Goal: Transaction & Acquisition: Download file/media

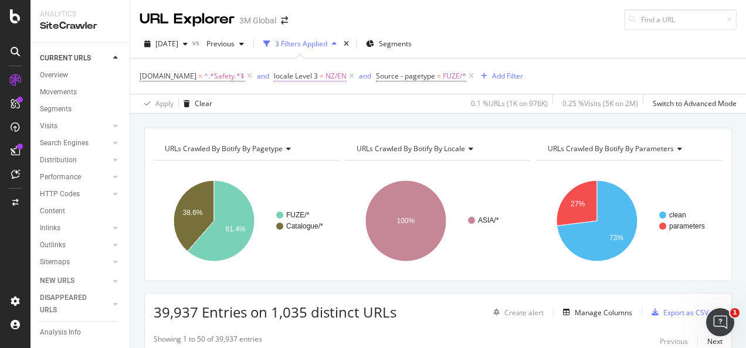
scroll to position [177, 0]
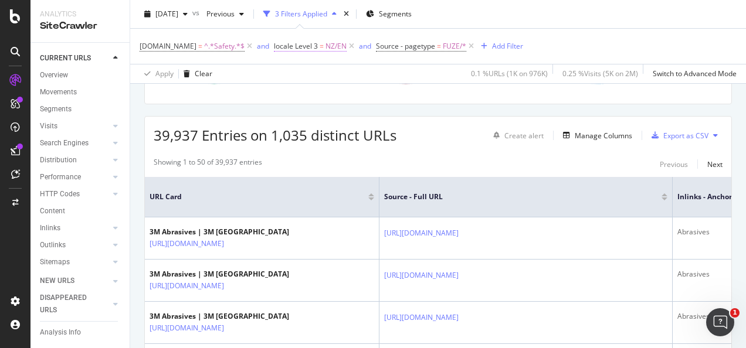
click at [326, 47] on span "NZ/EN" at bounding box center [335, 46] width 21 height 16
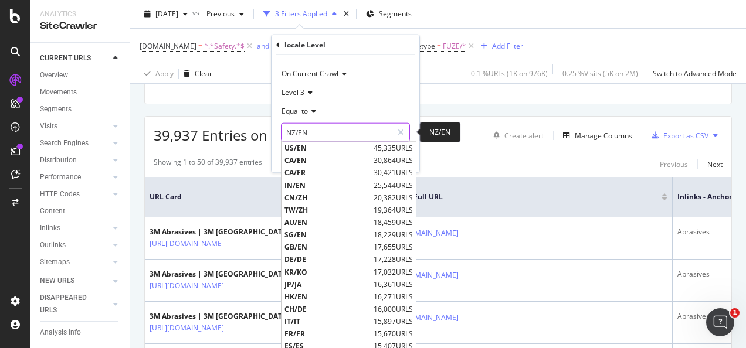
click at [323, 128] on input "NZ/EN" at bounding box center [336, 132] width 111 height 19
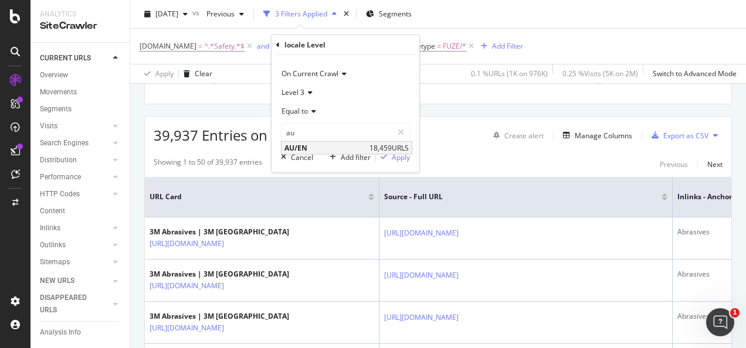
click at [320, 147] on span "AU/EN" at bounding box center [325, 148] width 82 height 10
type input "AU/EN"
click at [396, 157] on div "Apply" at bounding box center [401, 157] width 18 height 10
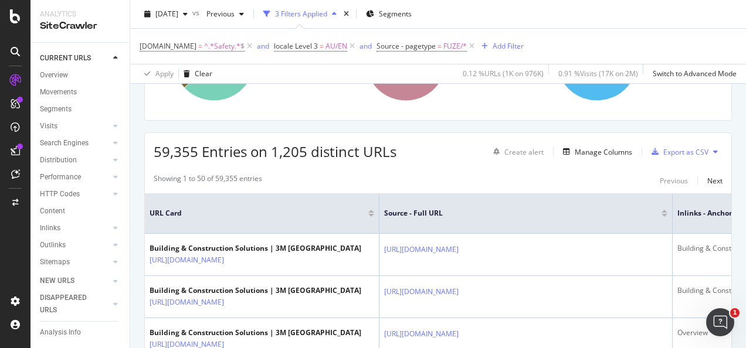
scroll to position [177, 0]
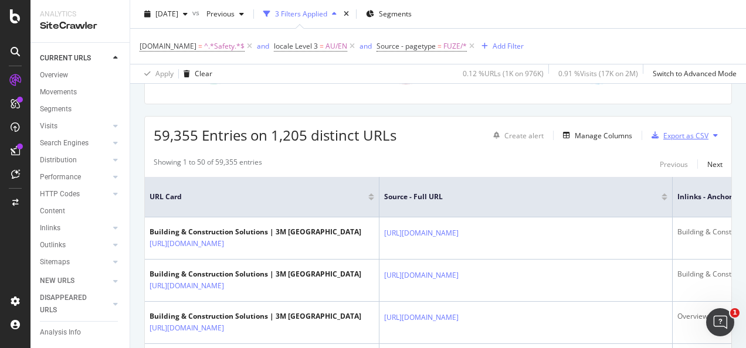
click at [663, 137] on div "Export as CSV" at bounding box center [685, 136] width 45 height 10
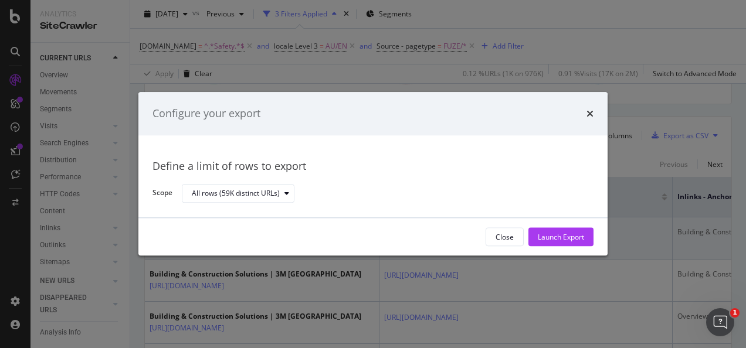
click at [542, 240] on div "Launch Export" at bounding box center [561, 237] width 46 height 10
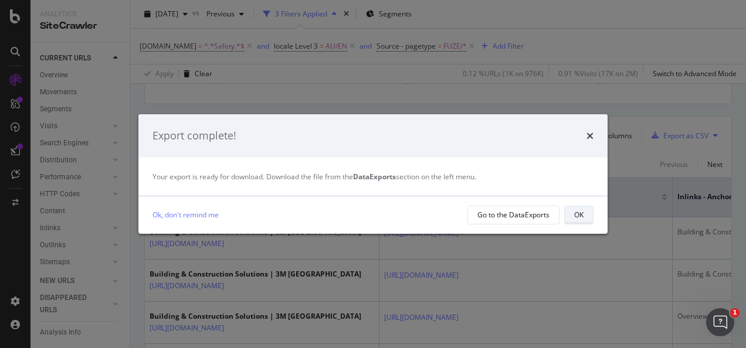
click at [571, 215] on button "OK" at bounding box center [578, 215] width 29 height 19
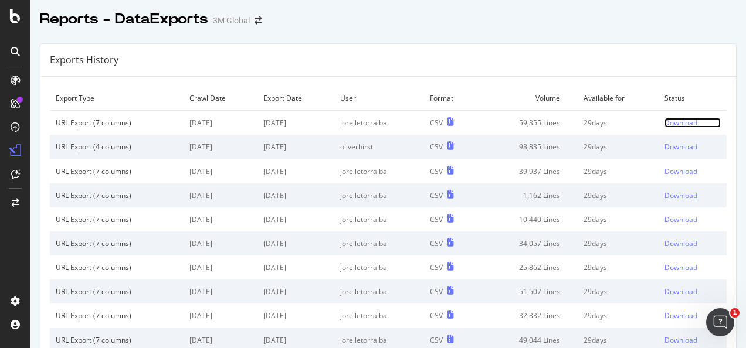
click at [676, 121] on div "Download" at bounding box center [680, 123] width 33 height 10
